Goal: Information Seeking & Learning: Understand process/instructions

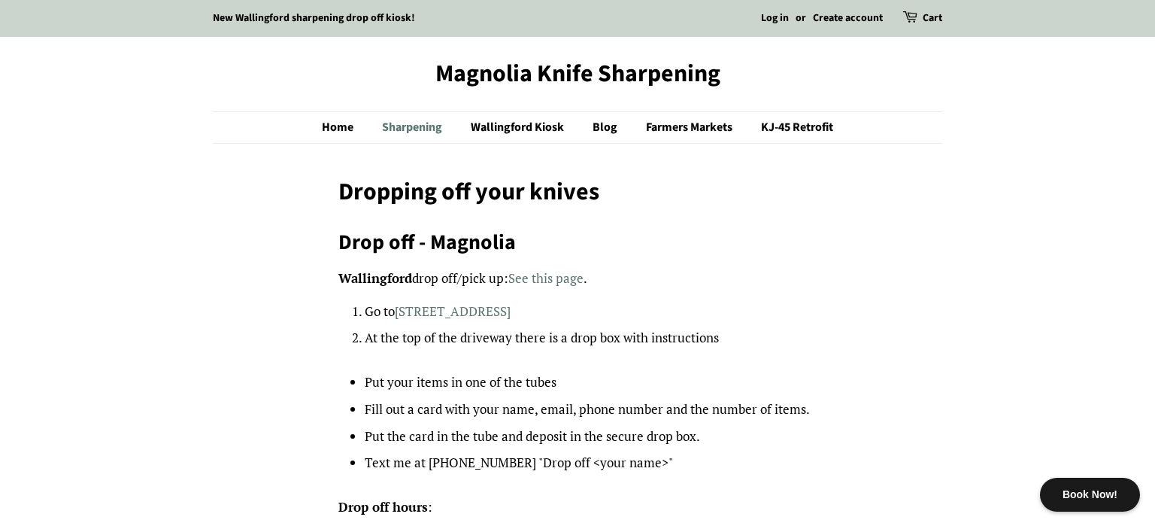
click at [431, 125] on link "Sharpening" at bounding box center [414, 127] width 86 height 31
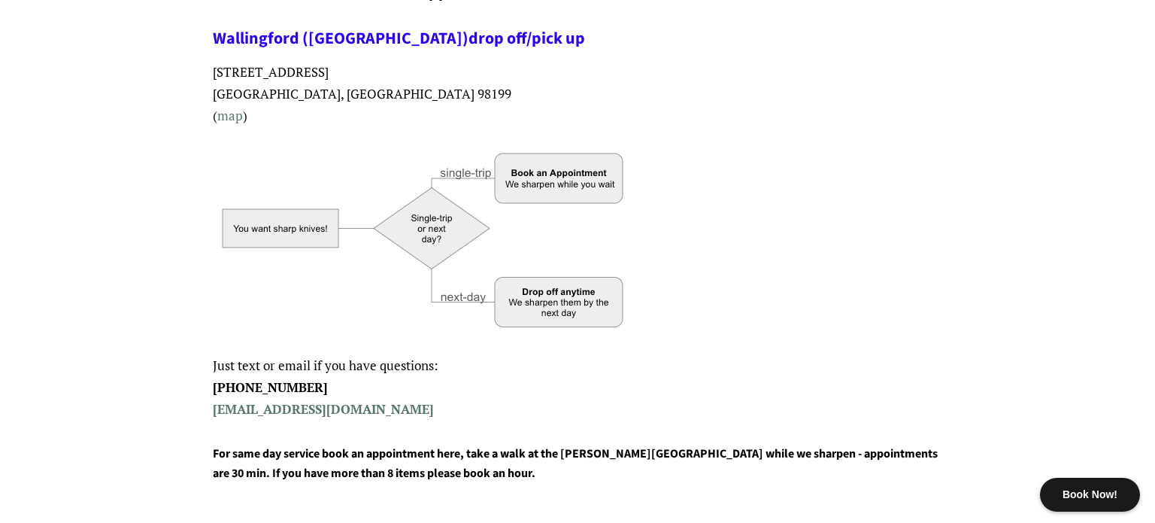
scroll to position [396, 0]
click at [532, 168] on img at bounding box center [424, 237] width 423 height 199
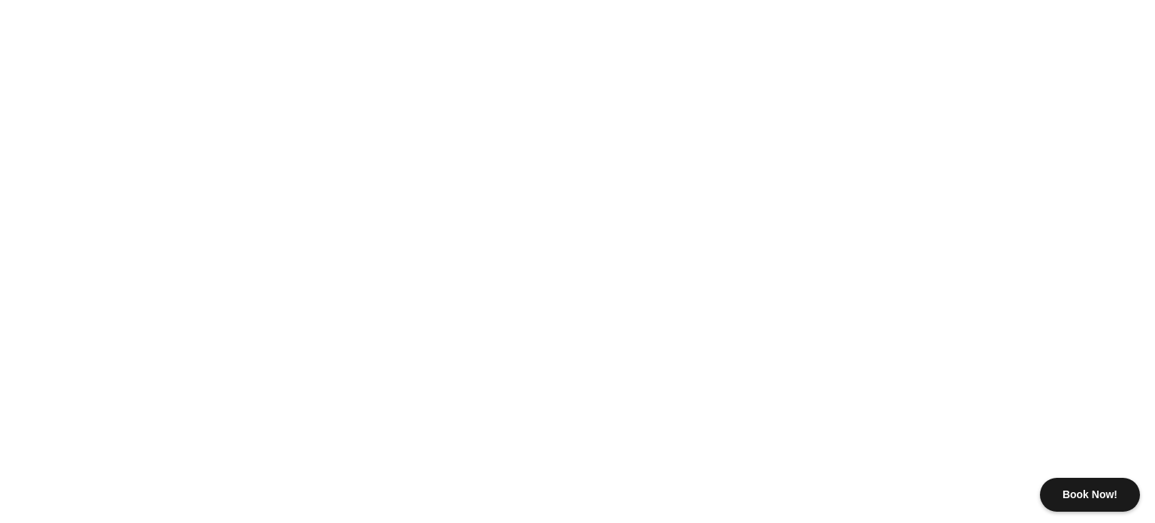
scroll to position [902, 0]
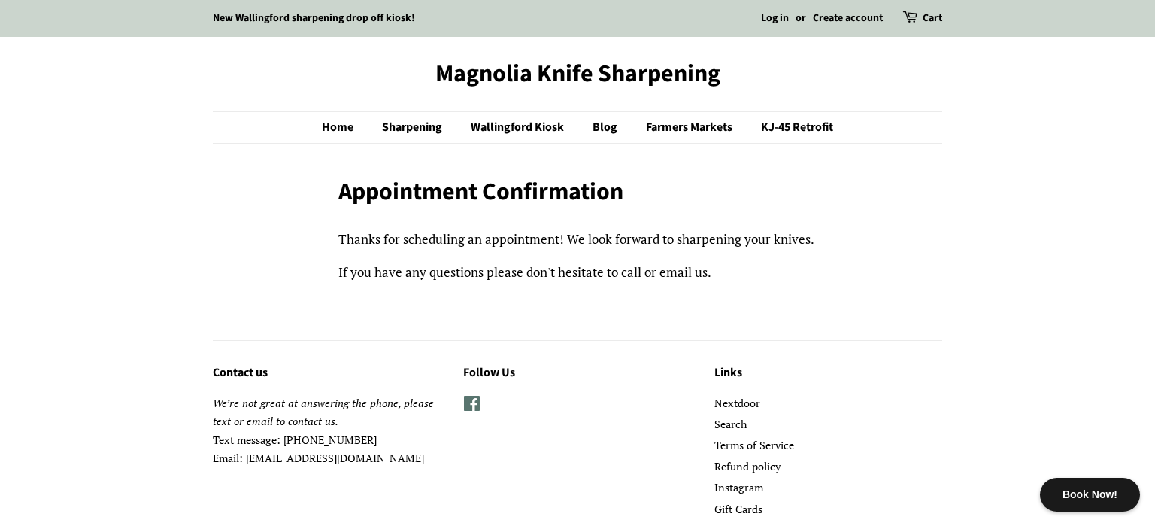
click at [326, 17] on link "New Wallingford sharpening drop off kiosk!" at bounding box center [314, 18] width 202 height 15
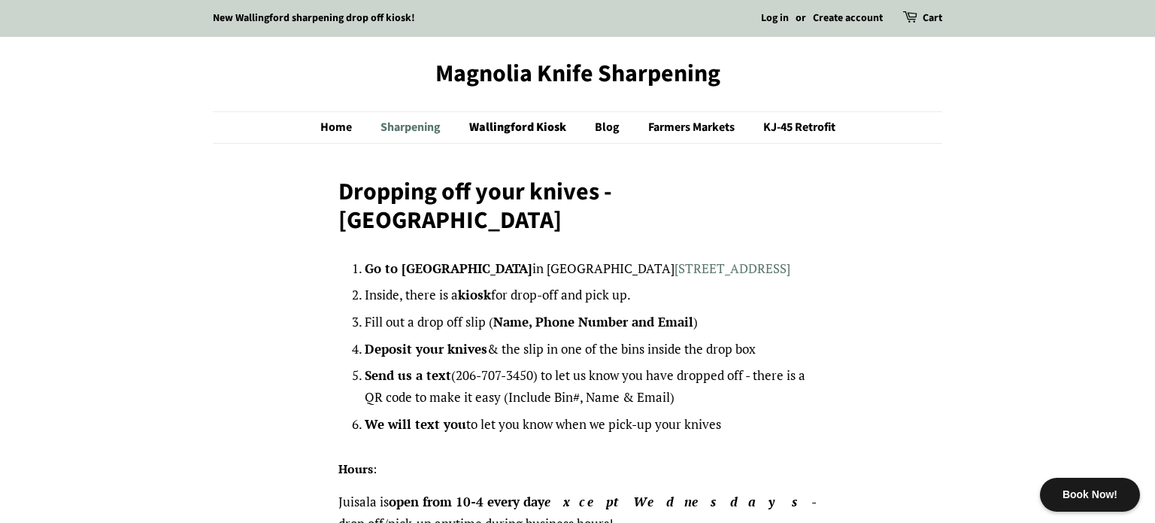
click at [417, 127] on link "Sharpening" at bounding box center [412, 127] width 86 height 31
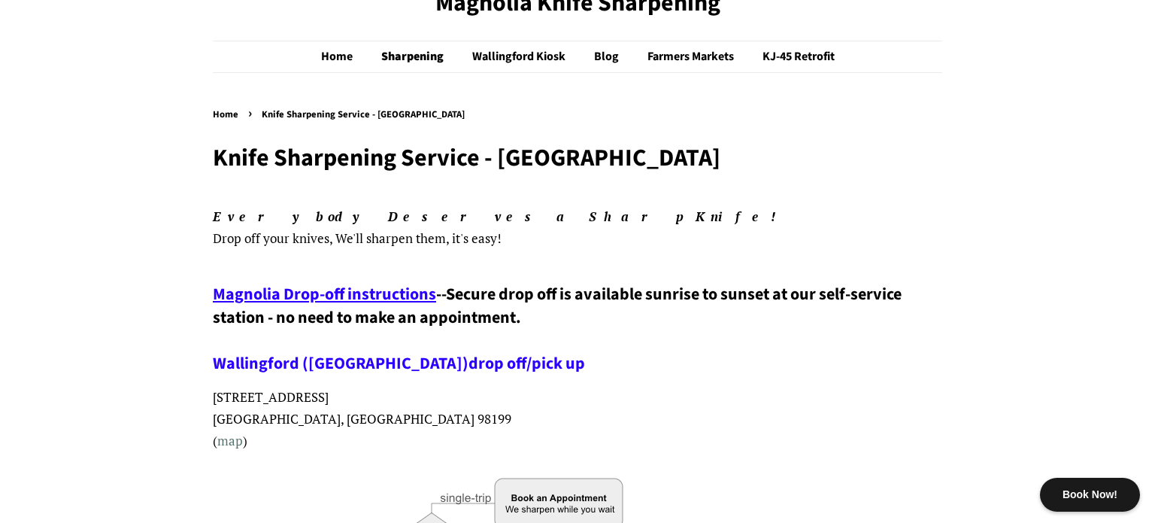
scroll to position [70, 0]
click at [402, 296] on span "Magnolia Drop-off instructions" at bounding box center [324, 295] width 223 height 24
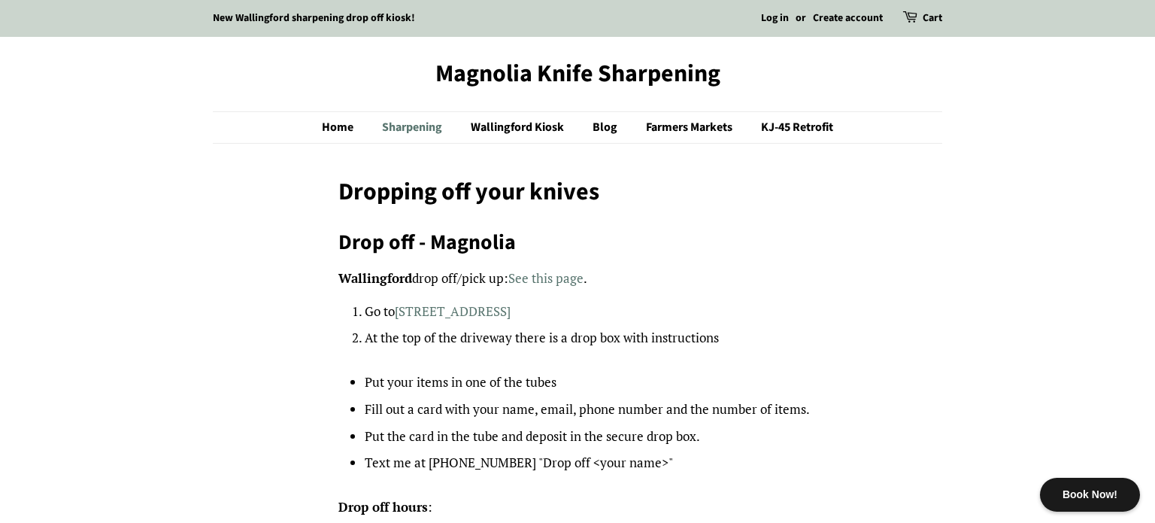
click at [426, 125] on link "Sharpening" at bounding box center [414, 127] width 86 height 31
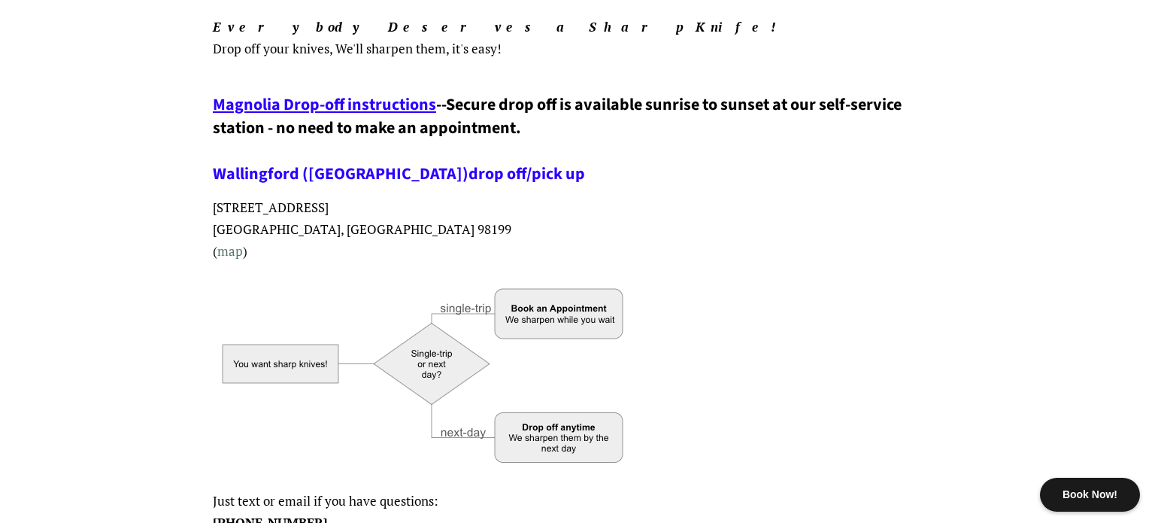
scroll to position [253, 0]
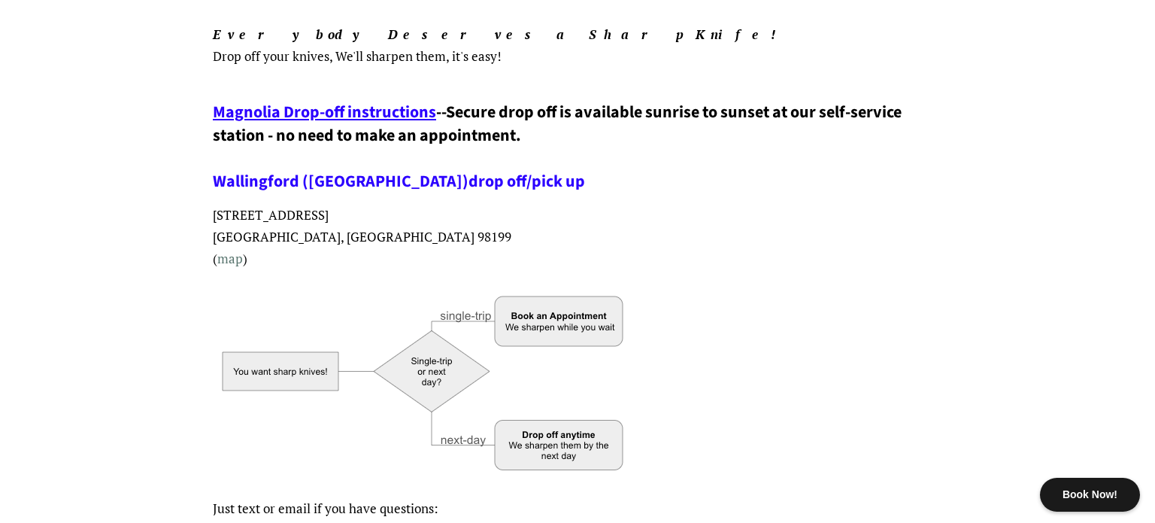
click at [412, 108] on span "Magnolia Drop-off instructions" at bounding box center [324, 112] width 223 height 24
